Goal: Transaction & Acquisition: Purchase product/service

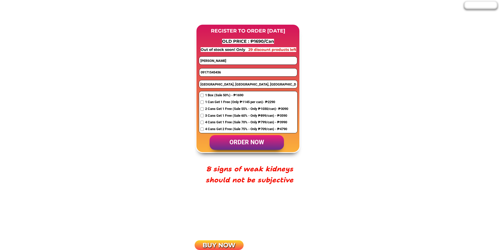
scroll to position [420, 0]
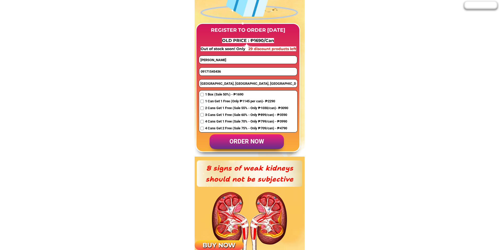
click at [220, 71] on input "09171545436" at bounding box center [249, 72] width 98 height 8
paste input "605779177"
type input "09605779177"
drag, startPoint x: 232, startPoint y: 60, endPoint x: 164, endPoint y: 59, distance: 68.2
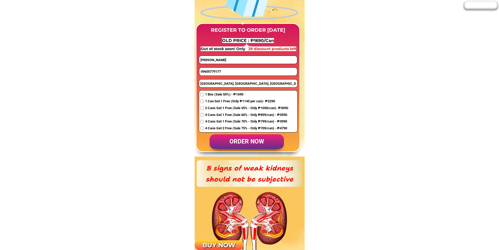
paste input "[PERSON_NAME] [PERSON_NAME]"
type input "[PERSON_NAME] [PERSON_NAME]"
click at [225, 82] on input "[GEOGRAPHIC_DATA], [GEOGRAPHIC_DATA], [GEOGRAPHIC_DATA], [GEOGRAPHIC_DATA]" at bounding box center [248, 83] width 98 height 8
paste input "[GEOGRAPHIC_DATA], [STREET_ADDRESS]"
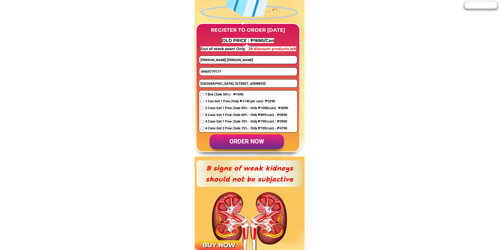
scroll to position [0, 2]
type input "[GEOGRAPHIC_DATA], [STREET_ADDRESS]"
click at [242, 141] on p "order now" at bounding box center [247, 141] width 74 height 15
click at [202, 128] on input "checkbox" at bounding box center [202, 128] width 3 height 3
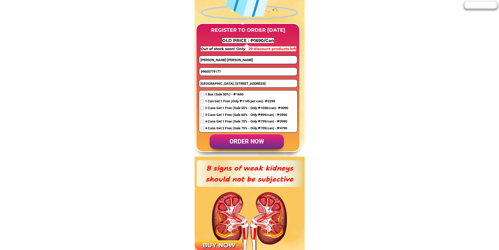
checkbox input "true"
click at [234, 144] on p "order now" at bounding box center [247, 141] width 74 height 15
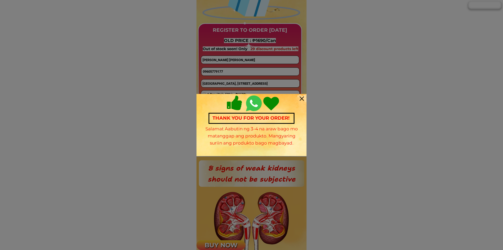
click at [302, 98] on div at bounding box center [302, 98] width 4 height 4
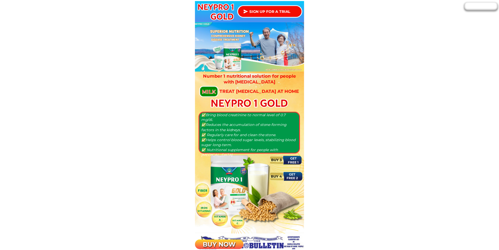
scroll to position [420, 0]
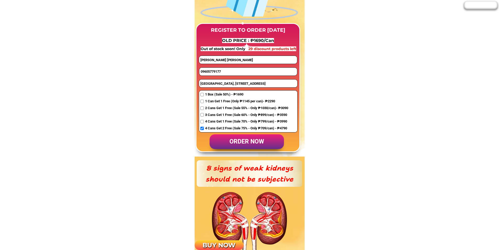
click at [214, 70] on input "09605779177" at bounding box center [249, 72] width 98 height 8
paste input "639211640019"
type input "639211640019"
click at [234, 58] on input "[PERSON_NAME] [PERSON_NAME]" at bounding box center [248, 60] width 98 height 8
paste input ""phert"
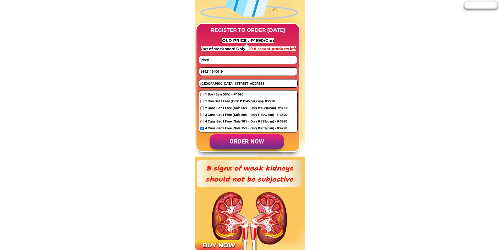
type input ""phert"
click at [210, 94] on span "1 Box (Sale 50%) - ₱1690" at bounding box center [246, 95] width 83 height 6
checkbox input "true"
drag, startPoint x: 220, startPoint y: 59, endPoint x: 174, endPoint y: 57, distance: 45.9
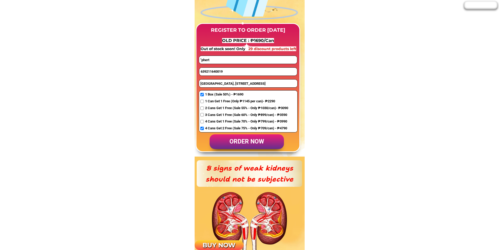
paste input "phert [PERSON_NAME]"
type input "phert [PERSON_NAME]"
click at [218, 86] on input "[GEOGRAPHIC_DATA], [STREET_ADDRESS]" at bounding box center [248, 83] width 98 height 8
type input "pls address"
click at [243, 144] on p "order now" at bounding box center [247, 141] width 74 height 15
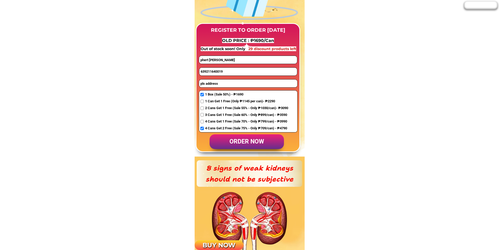
drag, startPoint x: 205, startPoint y: 71, endPoint x: 197, endPoint y: 70, distance: 8.2
click at [197, 70] on div "REGISTER TO ORDER [DATE] OLD PRICE : ₱1690/Can Out of stock soon! Only 29 disco…" at bounding box center [248, 87] width 105 height 129
type input "09211640019"
click at [232, 145] on p "order now" at bounding box center [247, 141] width 74 height 15
